Goal: Information Seeking & Learning: Learn about a topic

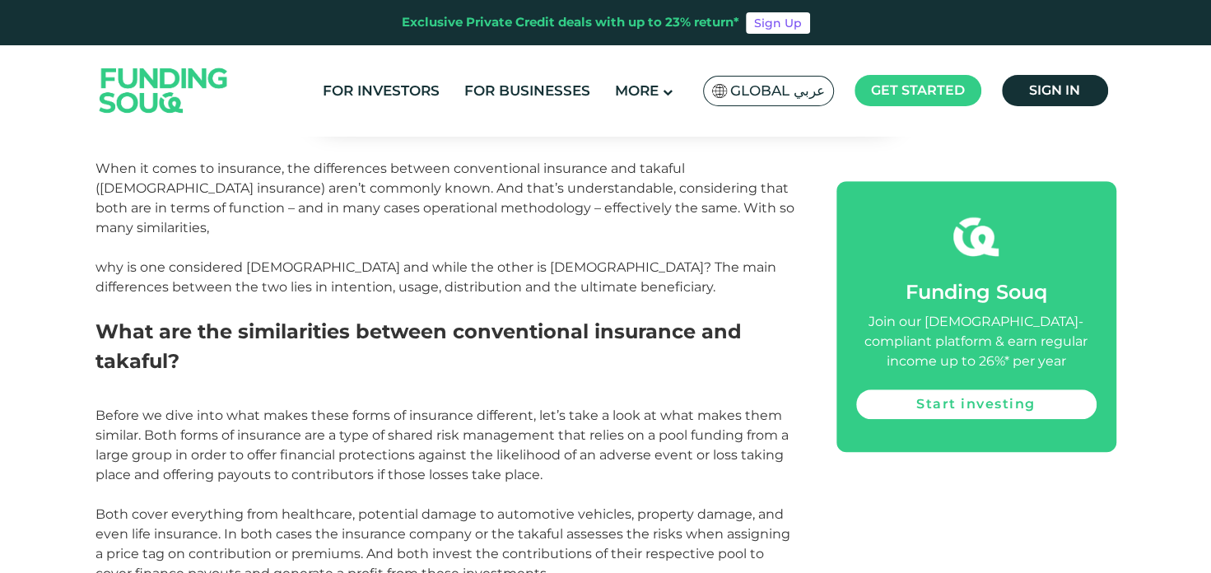
scroll to position [741, 0]
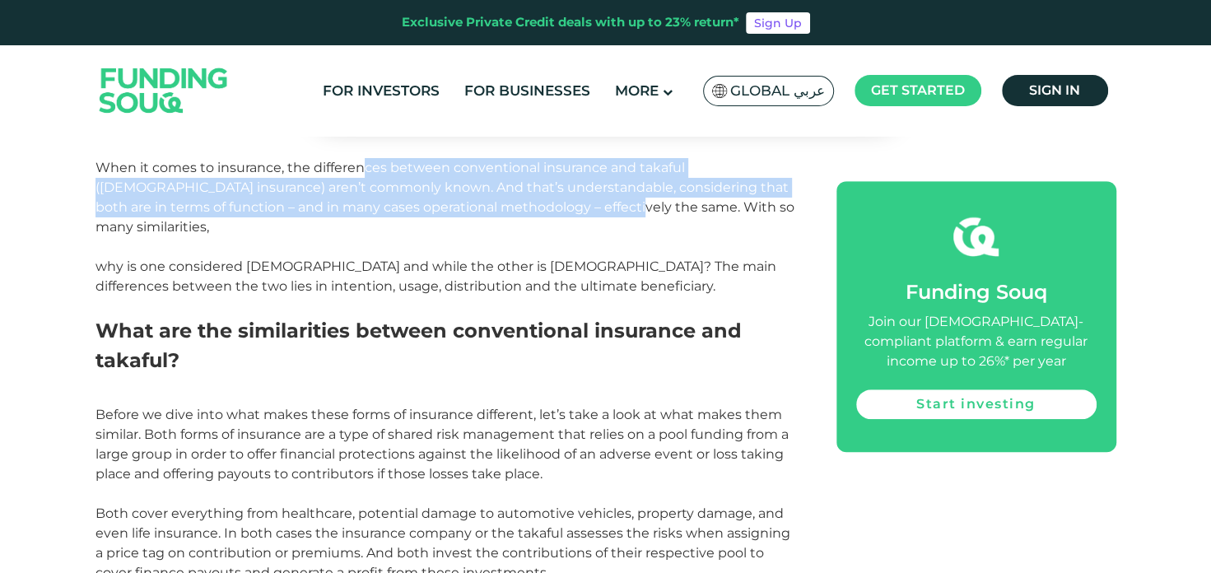
drag, startPoint x: 361, startPoint y: 164, endPoint x: 577, endPoint y: 210, distance: 221.4
click at [577, 210] on span "When it comes to insurance, the differences between conventional insurance and …" at bounding box center [445, 227] width 699 height 134
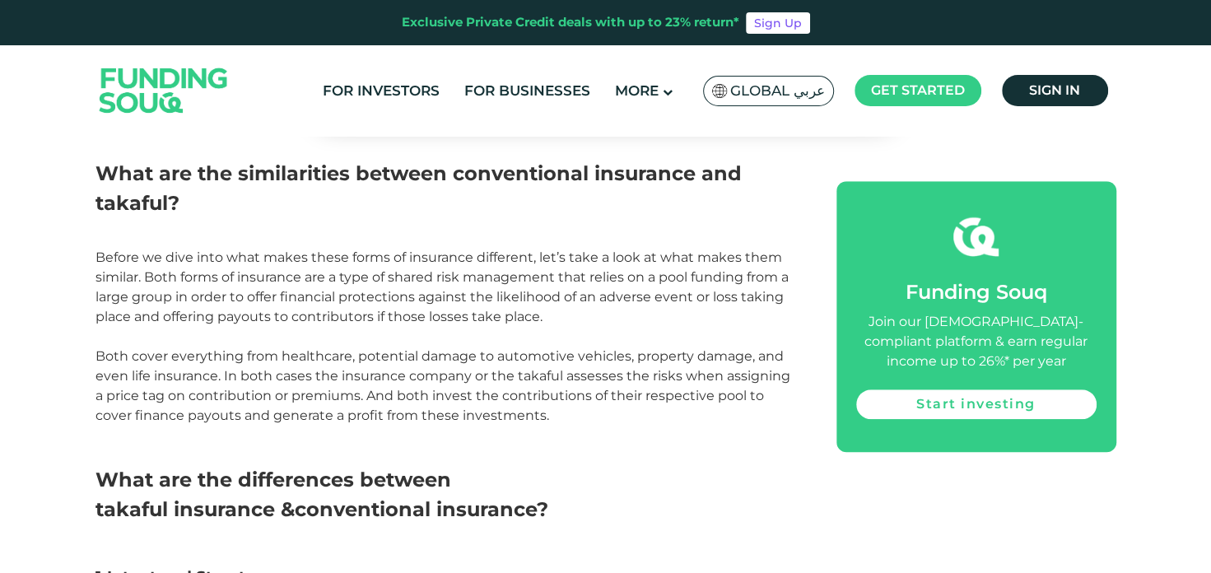
scroll to position [905, 0]
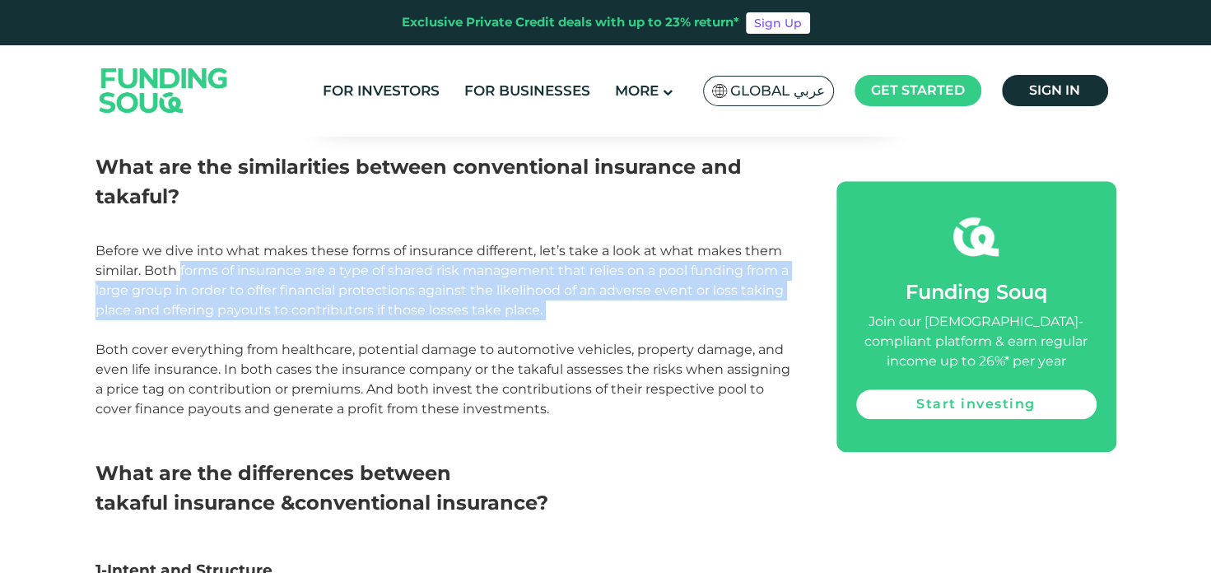
drag, startPoint x: 182, startPoint y: 247, endPoint x: 310, endPoint y: 307, distance: 141.8
click at [310, 307] on p "Before we dive into what makes these forms of insurance different, let’s take a…" at bounding box center [448, 349] width 704 height 217
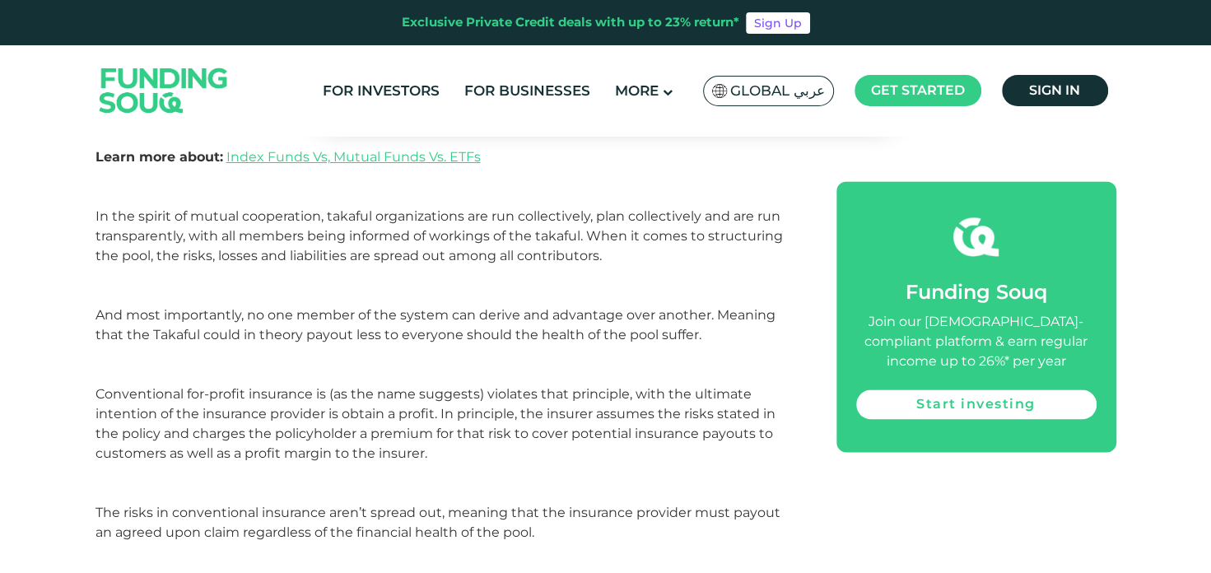
scroll to position [1564, 0]
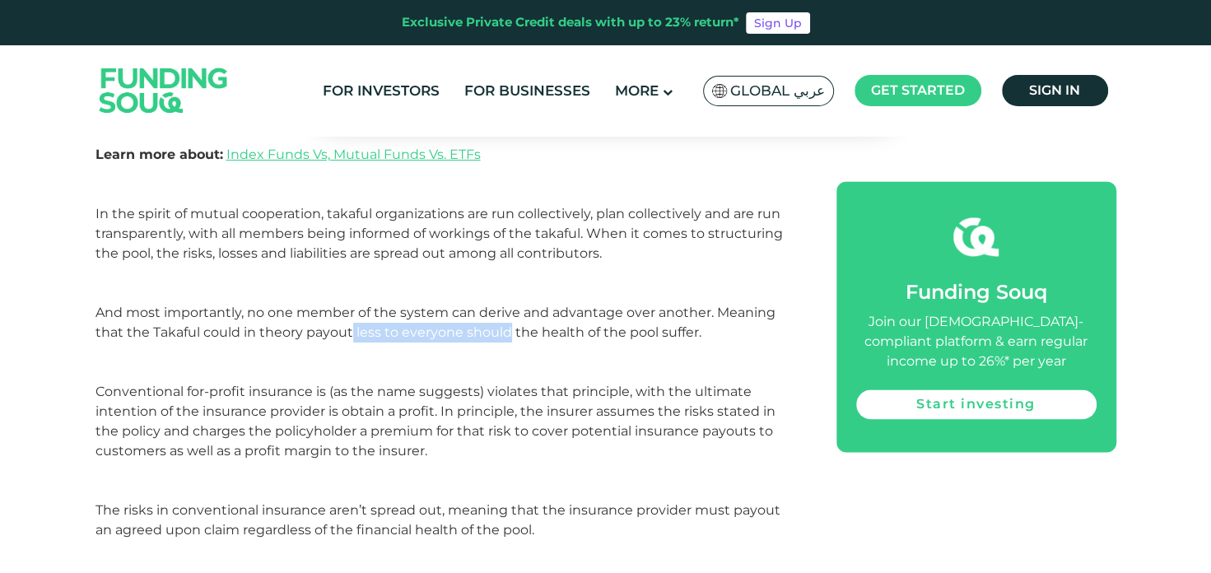
drag, startPoint x: 348, startPoint y: 318, endPoint x: 504, endPoint y: 310, distance: 155.8
click at [504, 310] on span "In the spirit of mutual cooperation, takaful organizations are run collectively…" at bounding box center [439, 273] width 687 height 134
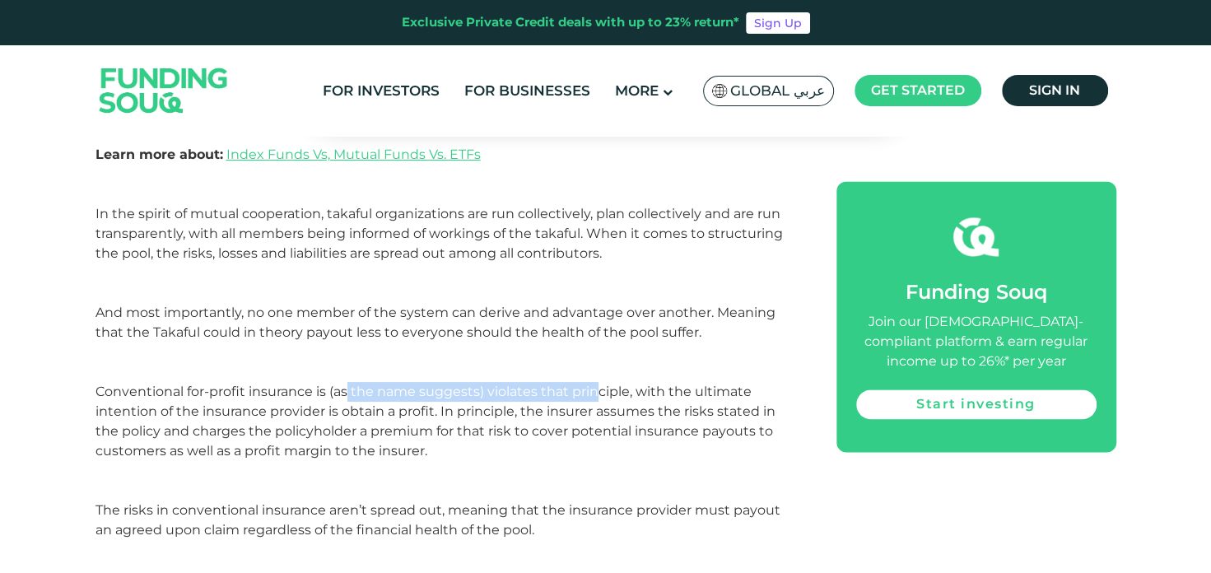
drag, startPoint x: 348, startPoint y: 375, endPoint x: 596, endPoint y: 367, distance: 247.9
click at [596, 384] on span "Conventional for-profit insurance is (as the name suggests) violates that princ…" at bounding box center [438, 461] width 685 height 154
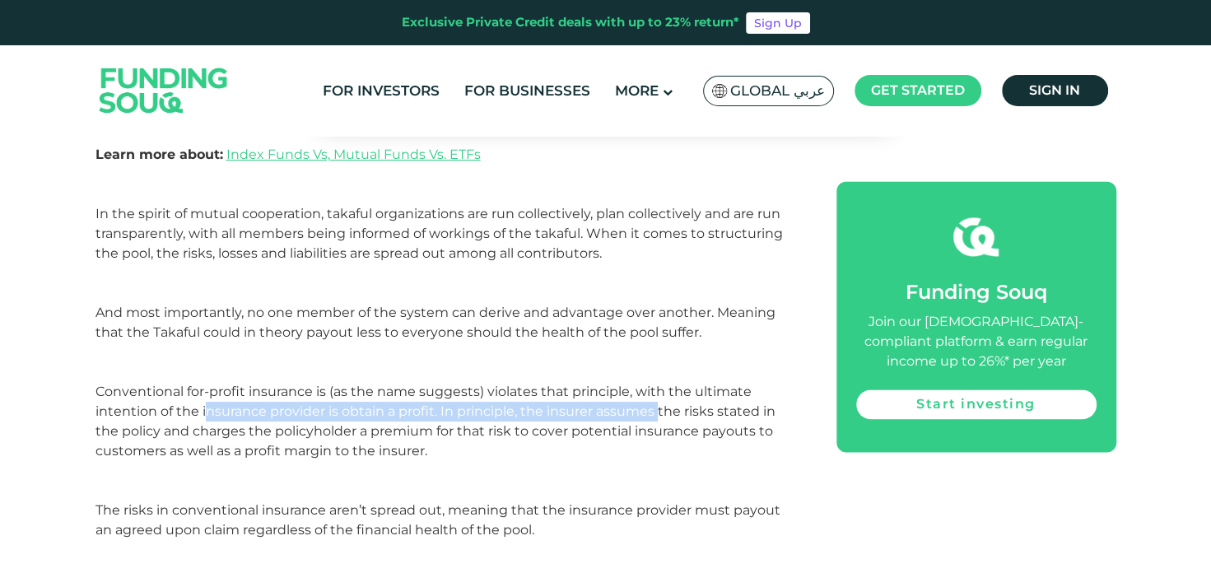
drag, startPoint x: 205, startPoint y: 394, endPoint x: 655, endPoint y: 395, distance: 449.5
click at [655, 395] on span "Conventional for-profit insurance is (as the name suggests) violates that princ…" at bounding box center [438, 461] width 685 height 154
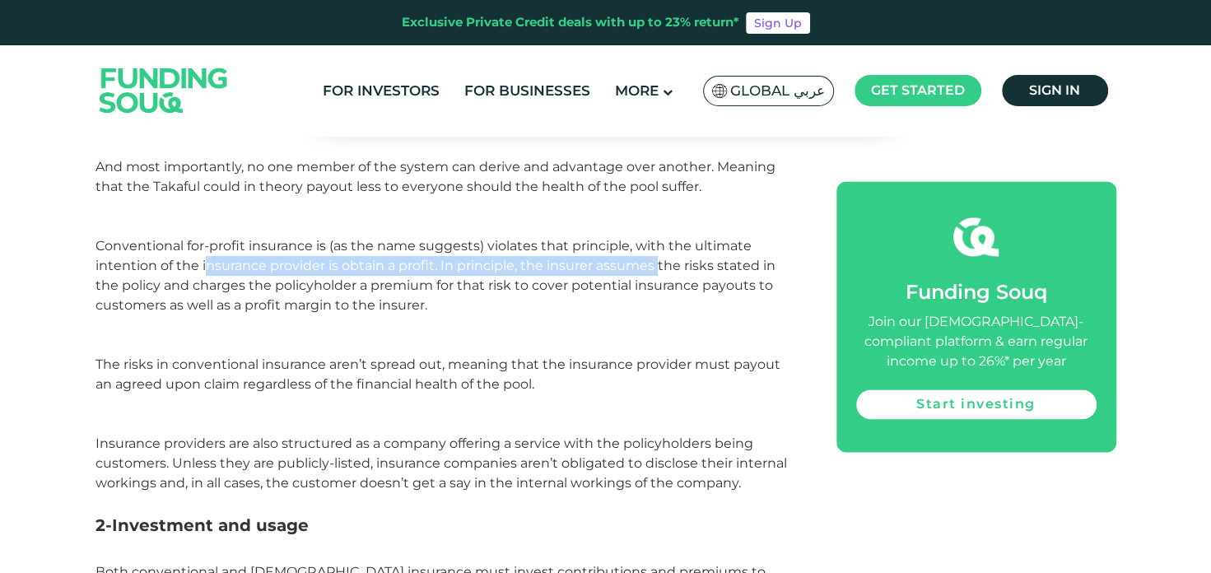
scroll to position [1728, 0]
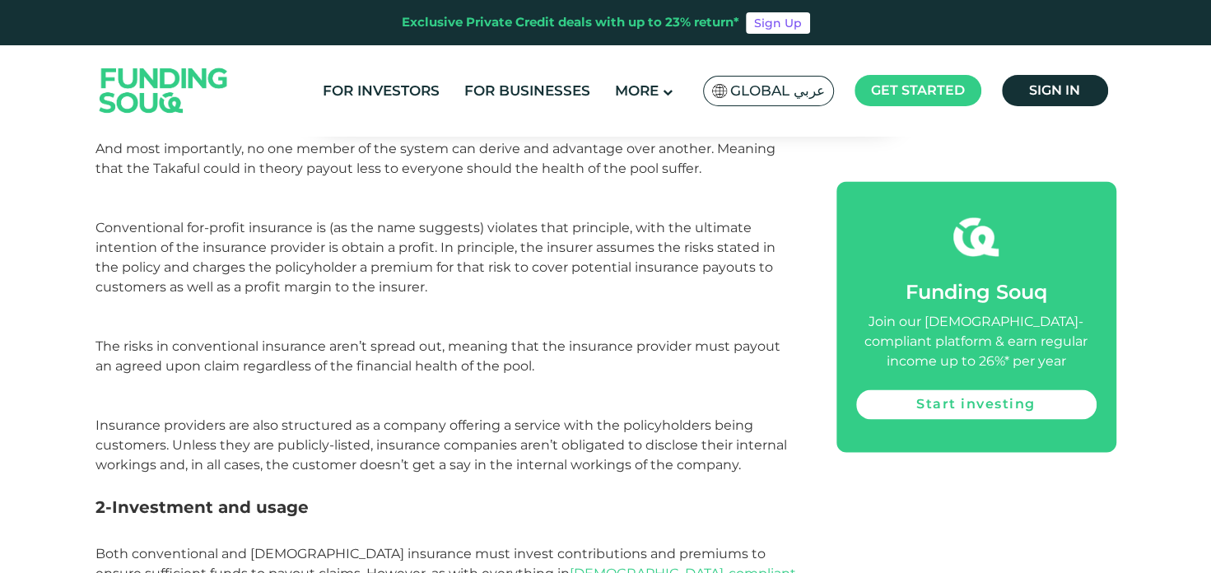
click at [451, 266] on p "Conventional for-profit insurance is (as the name suggests) violates that princ…" at bounding box center [448, 317] width 704 height 198
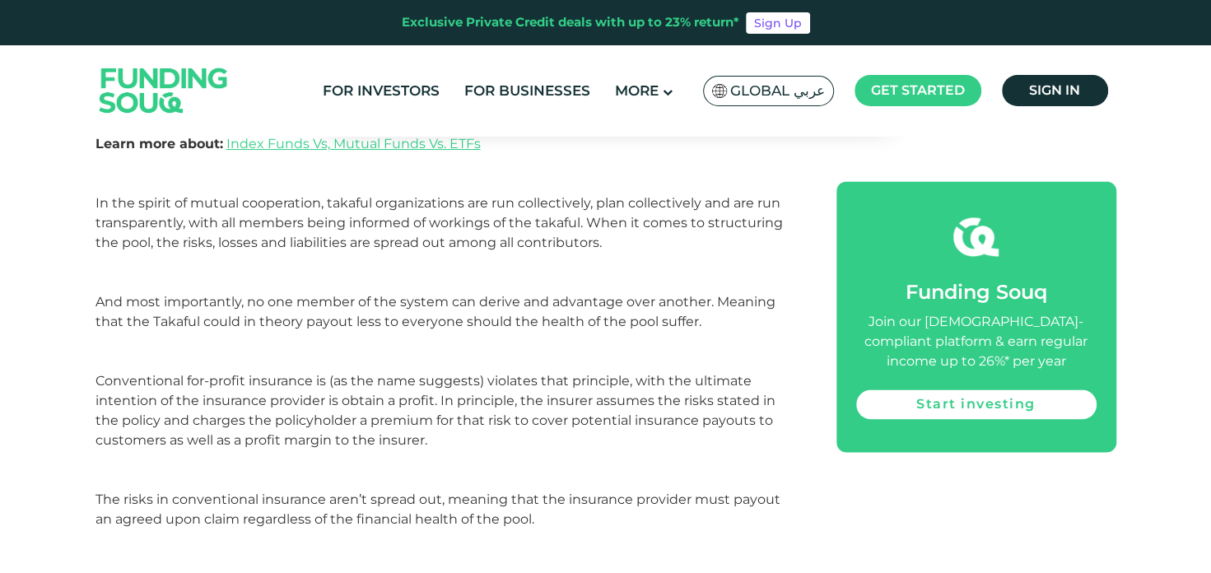
scroll to position [1317, 0]
